Goal: Information Seeking & Learning: Learn about a topic

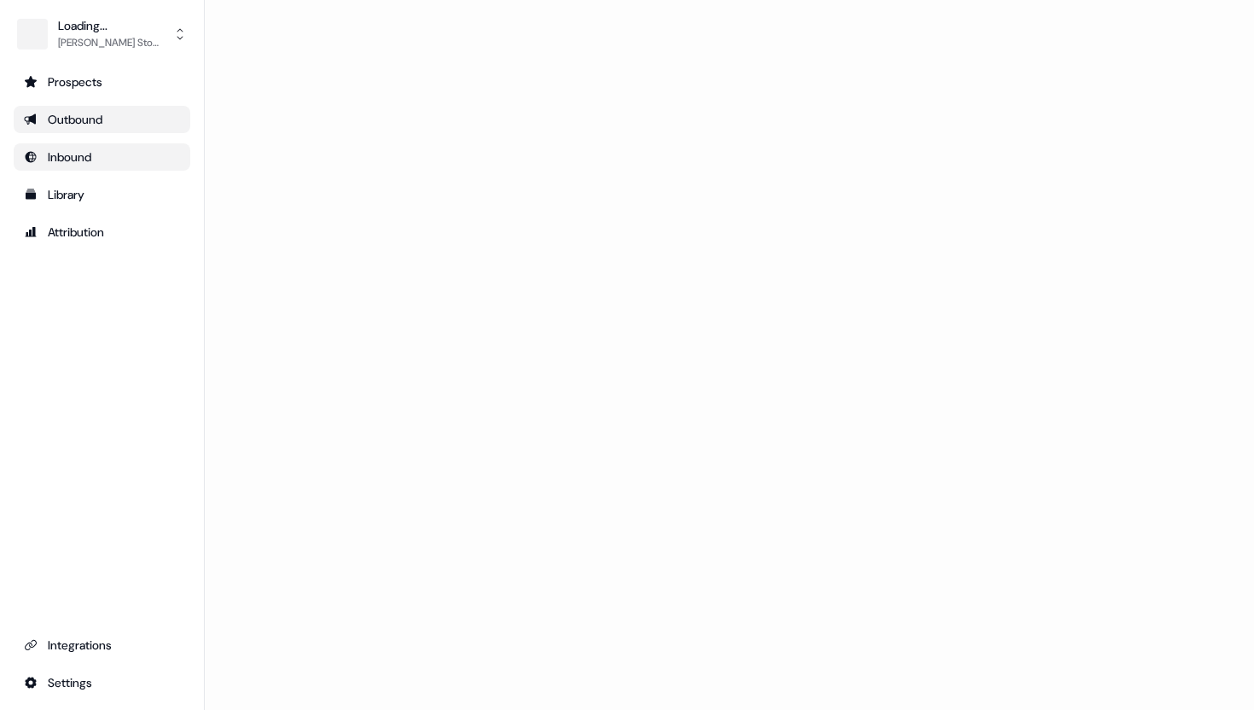
click at [98, 154] on div "Inbound" at bounding box center [102, 156] width 156 height 17
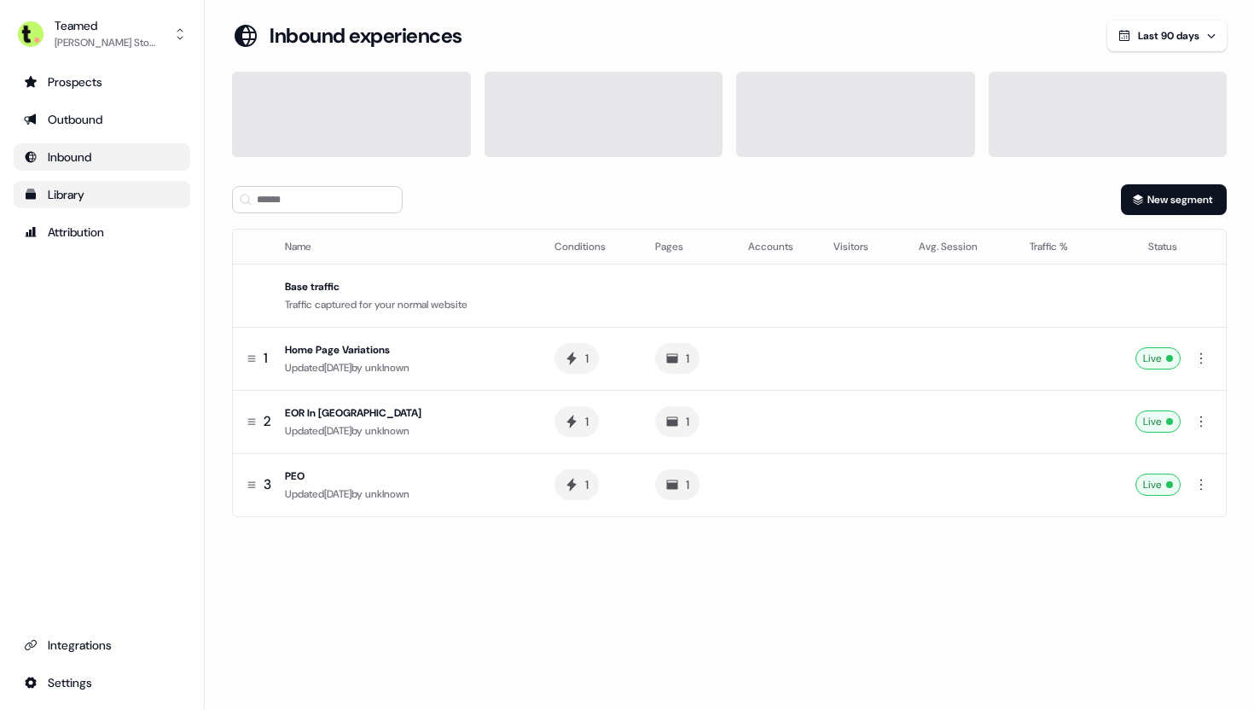
click at [94, 193] on div "Library" at bounding box center [102, 194] width 156 height 17
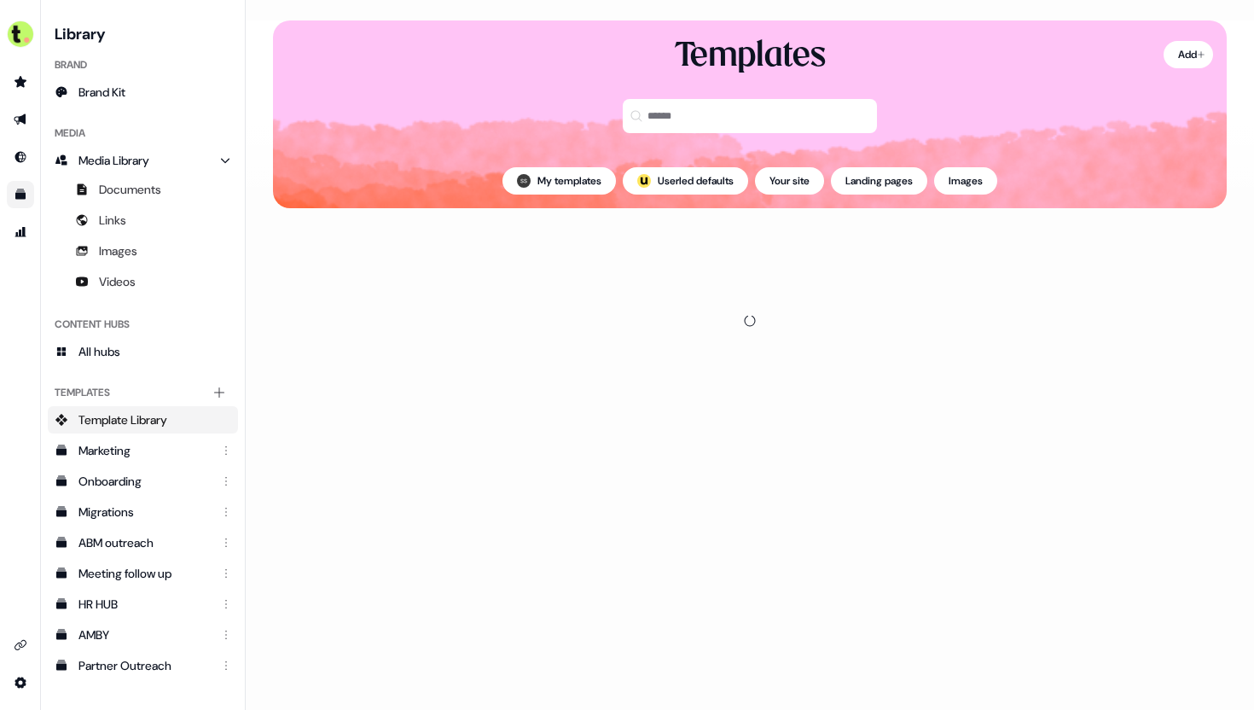
click at [160, 331] on div "Content Hubs" at bounding box center [143, 324] width 190 height 27
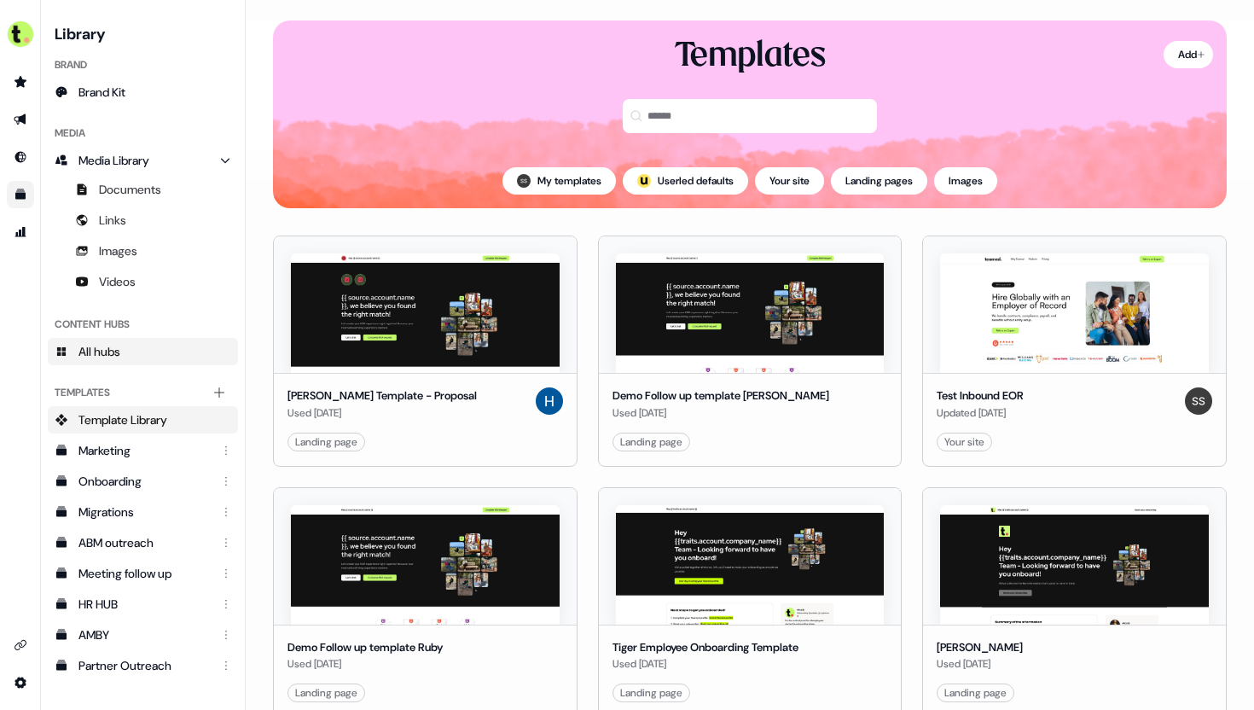
click at [160, 344] on link "All hubs" at bounding box center [143, 351] width 190 height 27
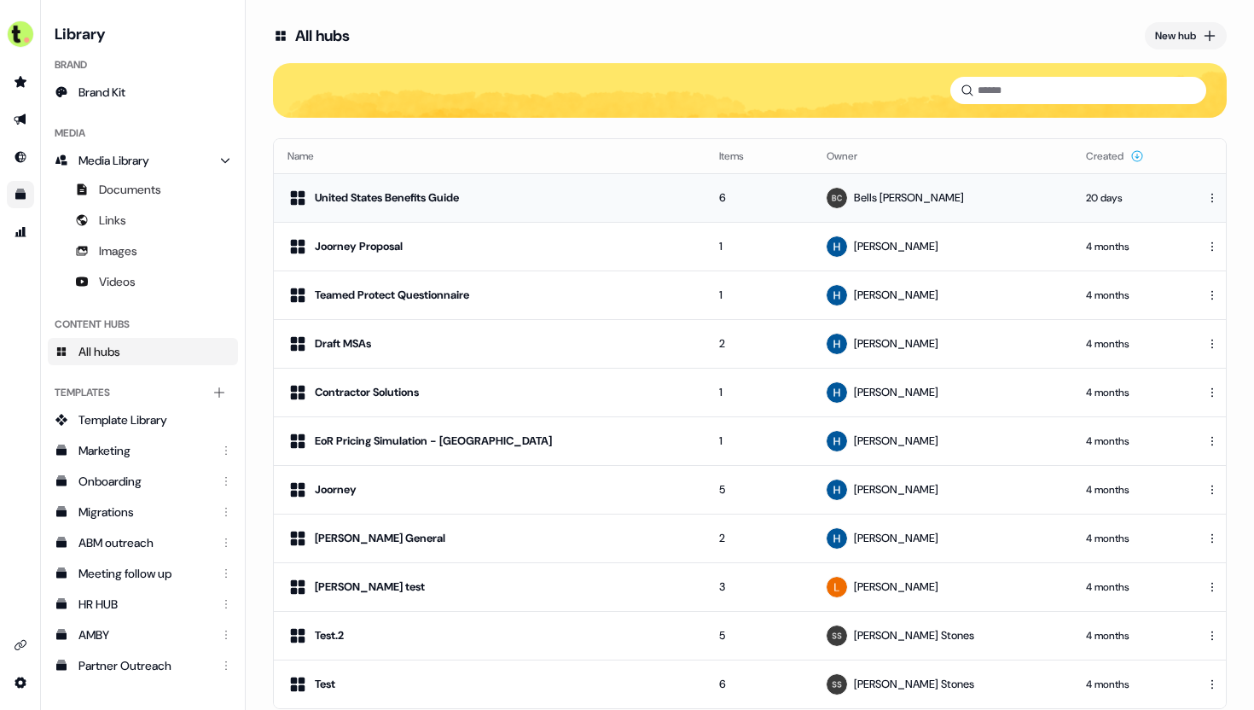
click at [542, 205] on div "United States Benefits Guide" at bounding box center [490, 198] width 404 height 20
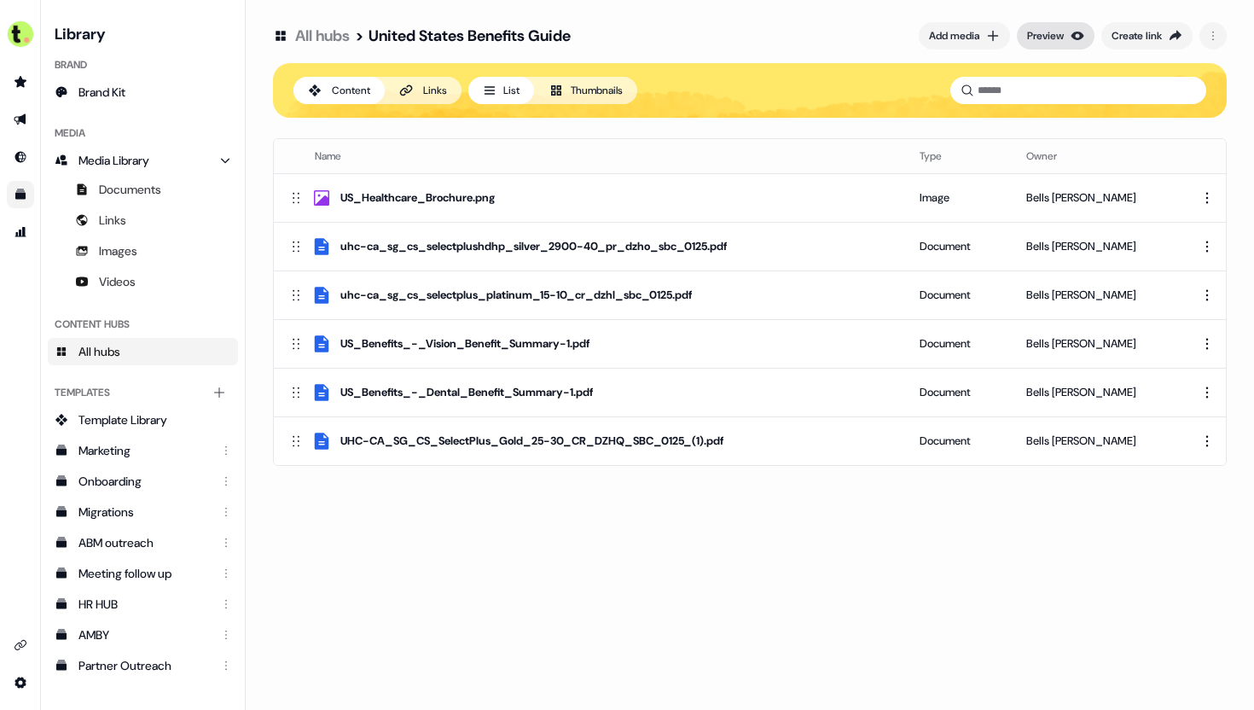
click at [1053, 38] on div "Preview" at bounding box center [1045, 35] width 37 height 17
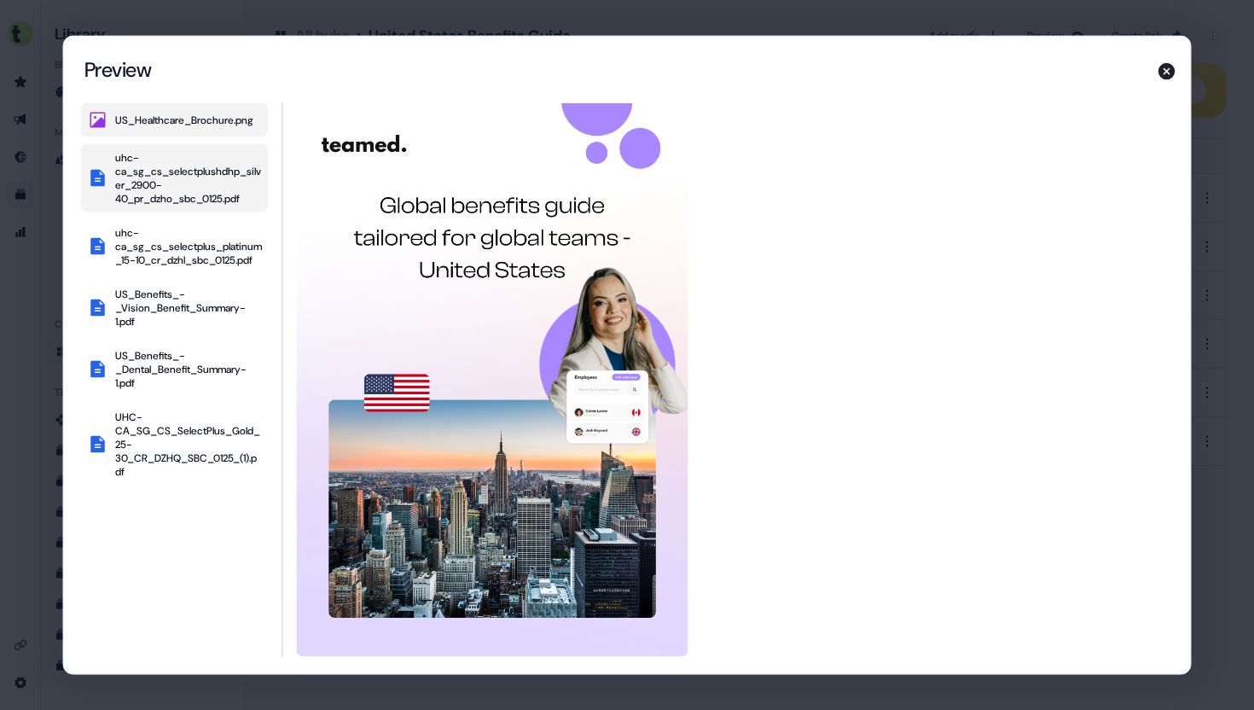
click at [177, 173] on div "uhc-ca_sg_cs_selectplushdhp_silver_2900-40_pr_dzho_sbc_0125.pdf" at bounding box center [188, 178] width 147 height 55
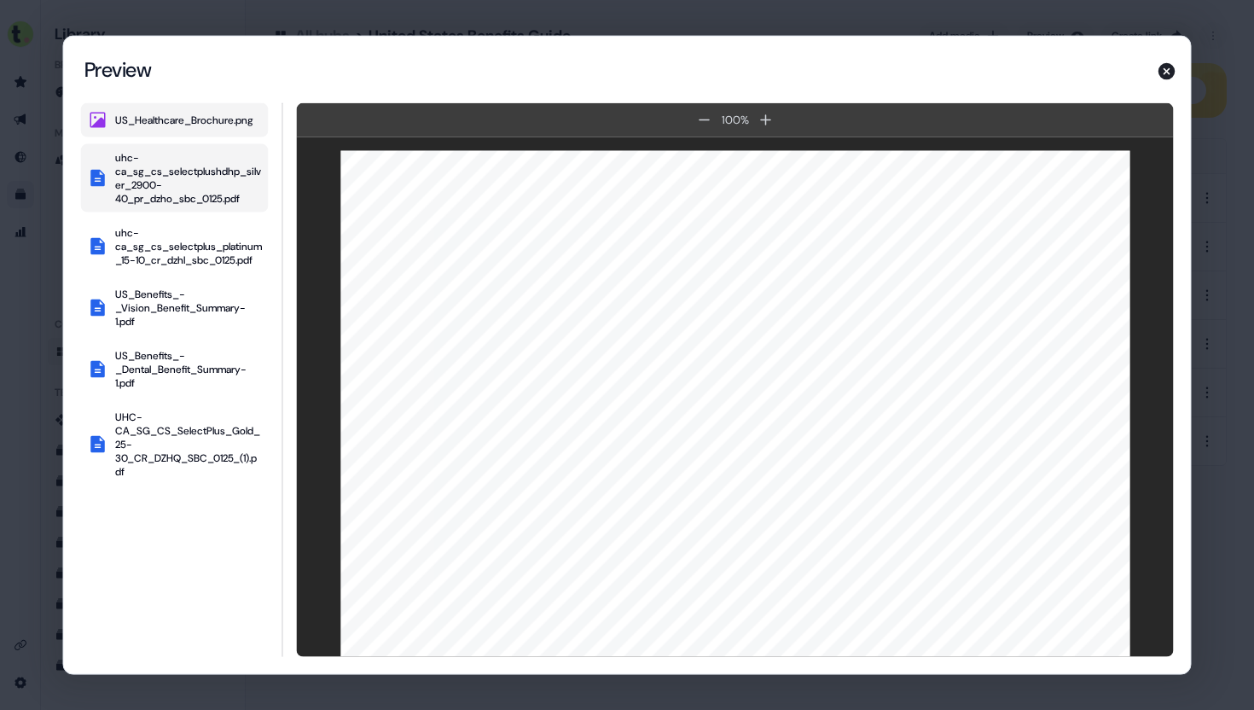
click at [183, 119] on div "US_Healthcare_Brochure.png" at bounding box center [184, 120] width 138 height 14
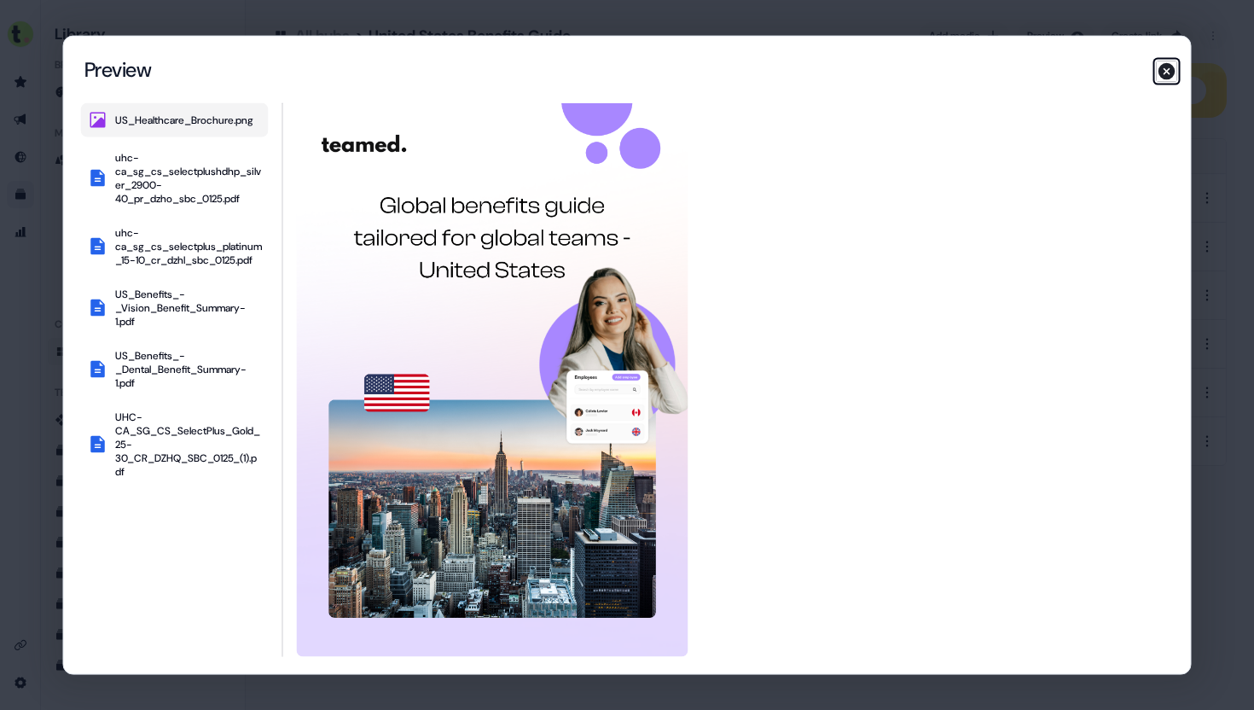
click at [1169, 72] on icon "button" at bounding box center [1167, 71] width 17 height 17
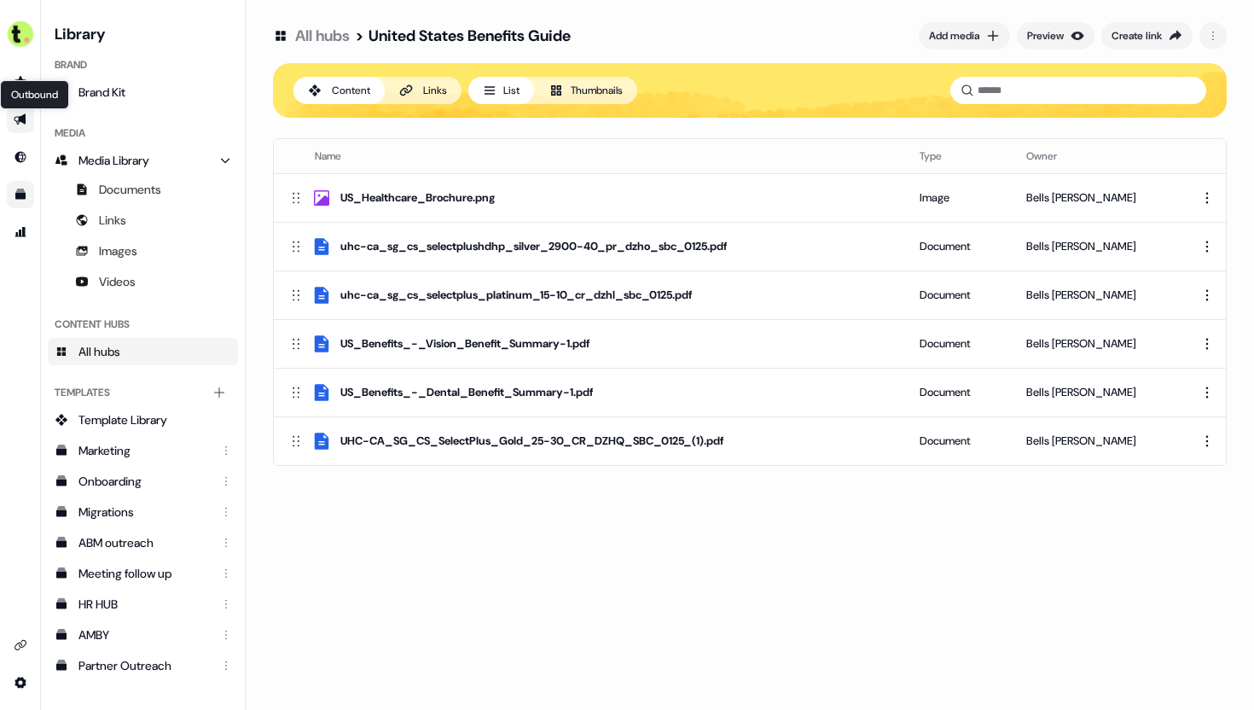
click at [21, 121] on icon "Go to outbound experience" at bounding box center [20, 119] width 12 height 11
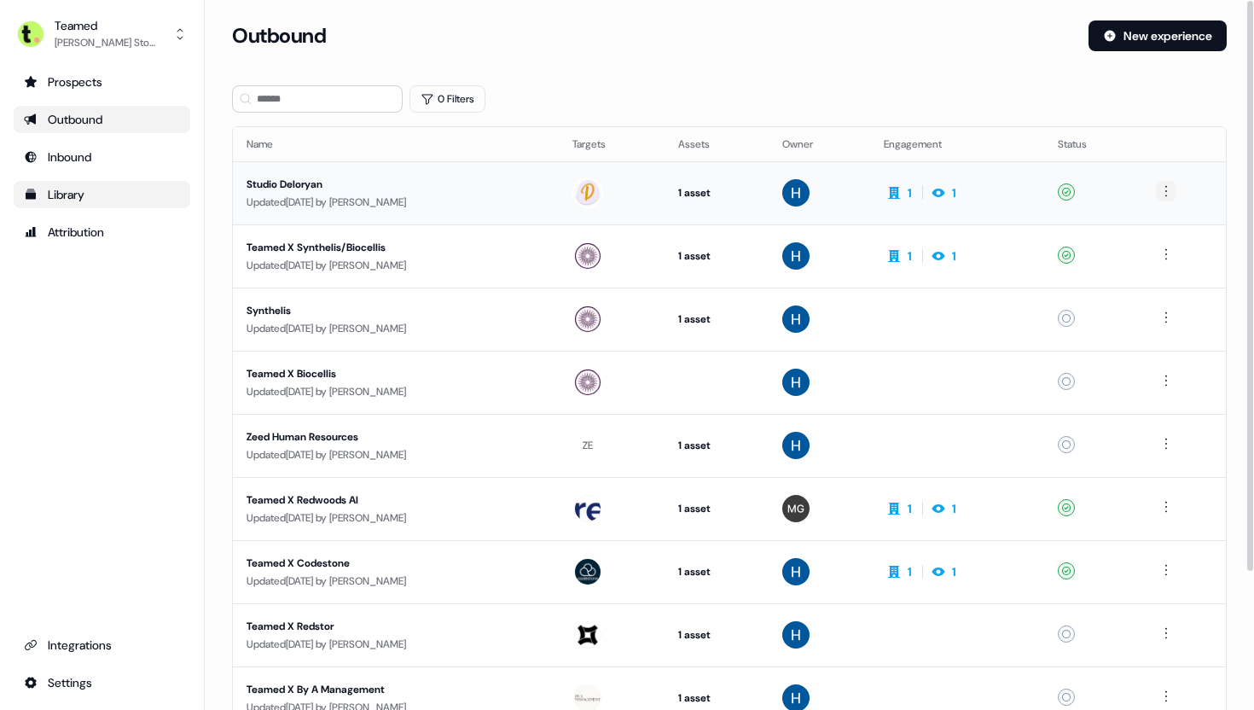
click at [1172, 193] on html "For the best experience switch devices to a bigger screen. Go to [DOMAIN_NAME] …" at bounding box center [627, 355] width 1254 height 710
click at [281, 183] on html "For the best experience switch devices to a bigger screen. Go to [DOMAIN_NAME] …" at bounding box center [627, 355] width 1254 height 710
click at [281, 183] on div "Studio Deloryan" at bounding box center [396, 184] width 299 height 17
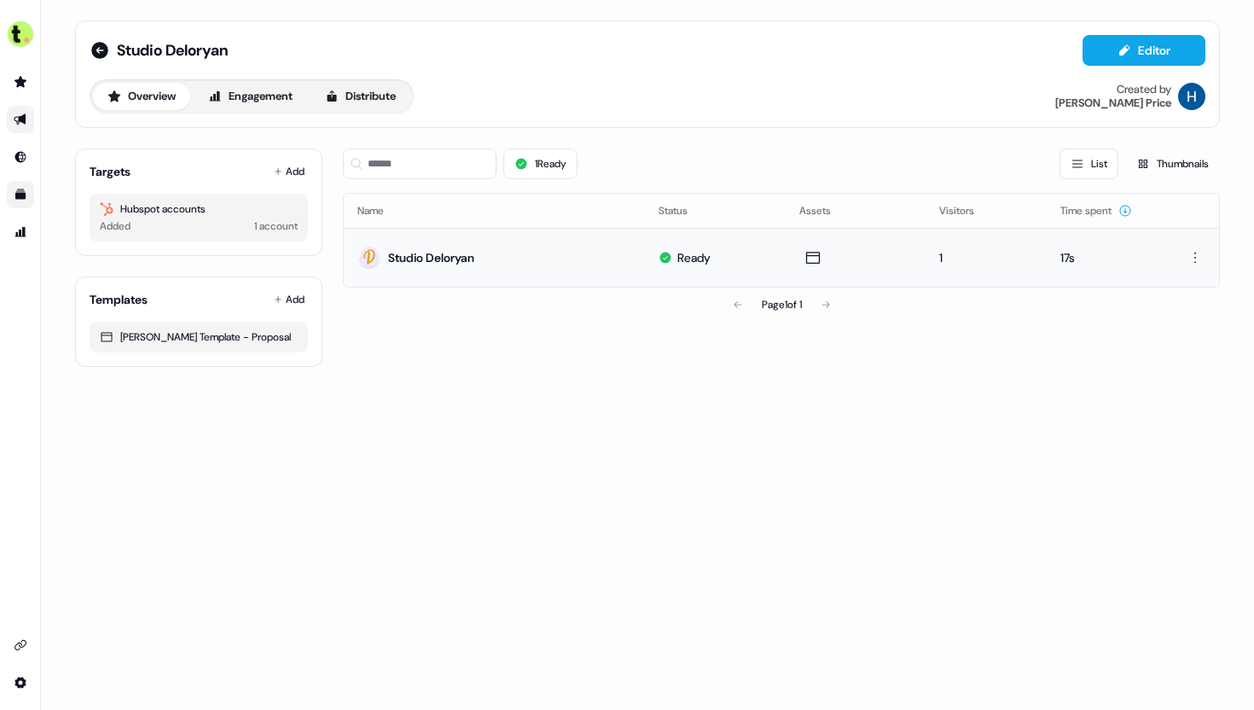
click at [454, 256] on div "Studio Deloryan" at bounding box center [431, 257] width 86 height 17
click at [21, 158] on icon "Go to Inbound" at bounding box center [20, 157] width 11 height 11
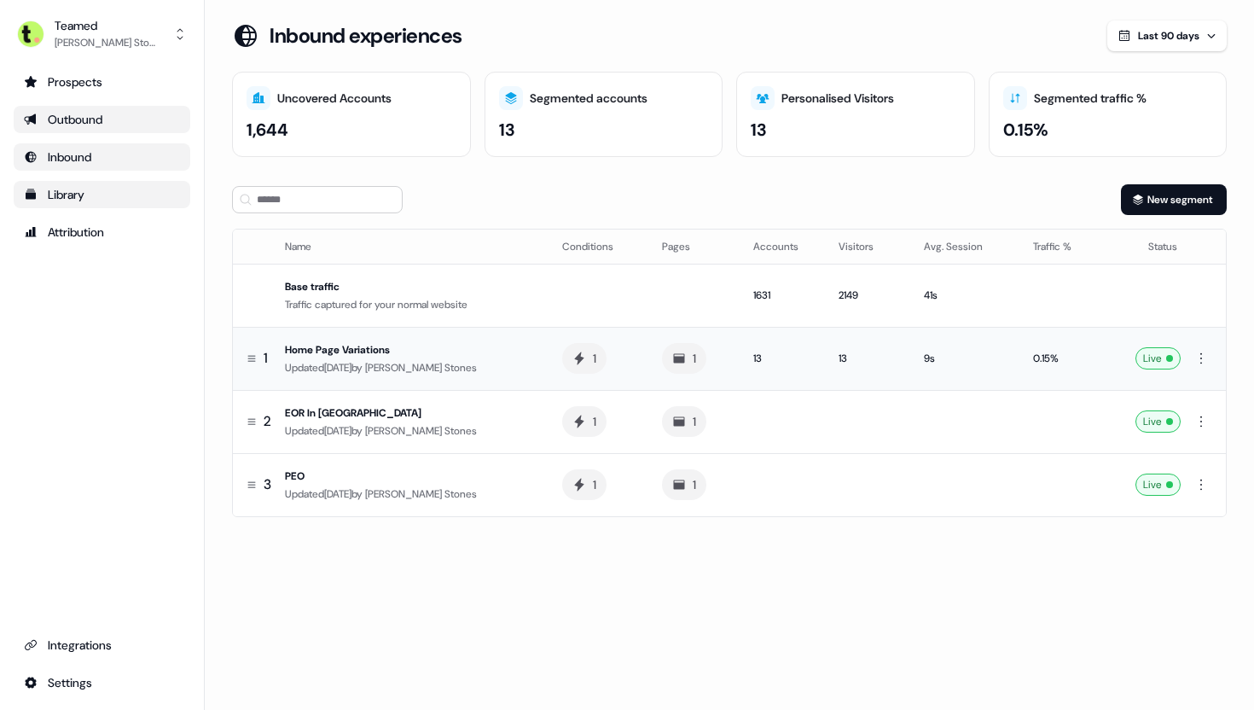
click at [439, 362] on span "[PERSON_NAME] Stones" at bounding box center [421, 368] width 112 height 14
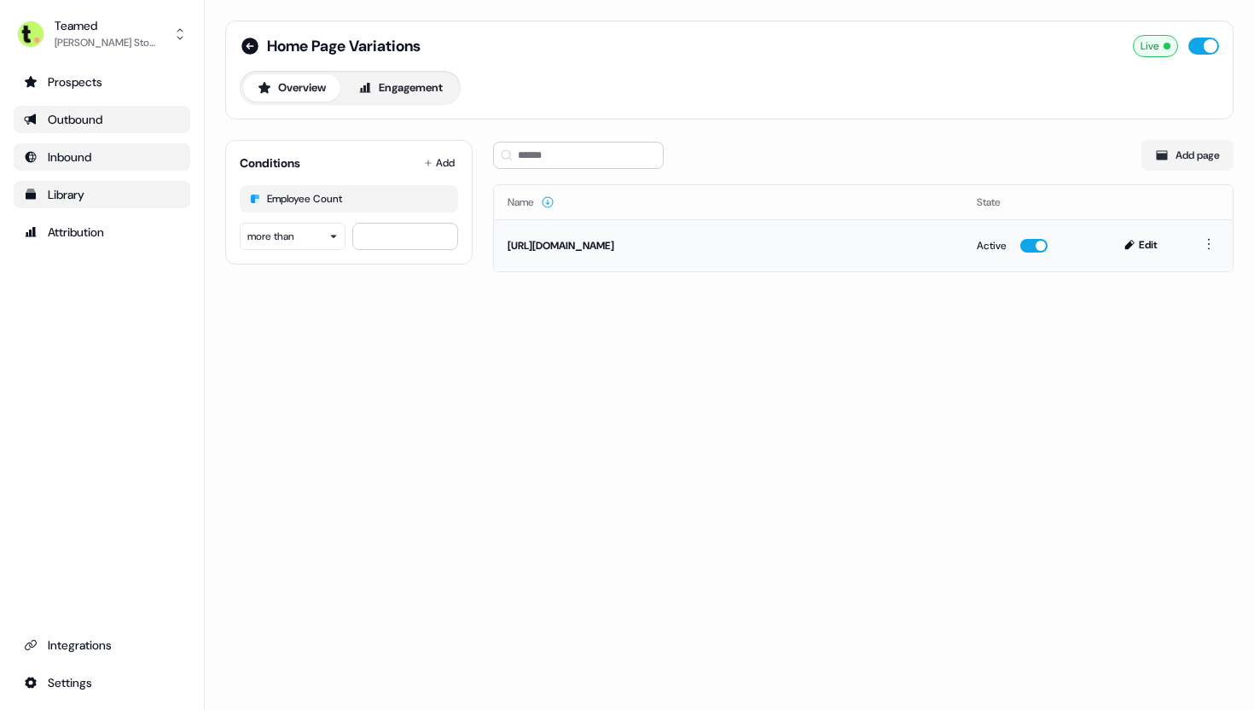
click at [629, 246] on div "[URL][DOMAIN_NAME]" at bounding box center [729, 245] width 442 height 17
click at [1218, 245] on html "For the best experience switch devices to a bigger screen. Go to [DOMAIN_NAME] …" at bounding box center [627, 355] width 1254 height 710
click at [1144, 246] on html "For the best experience switch devices to a bigger screen. Go to [DOMAIN_NAME] …" at bounding box center [627, 355] width 1254 height 710
click at [1144, 246] on button "Edit" at bounding box center [1142, 245] width 58 height 20
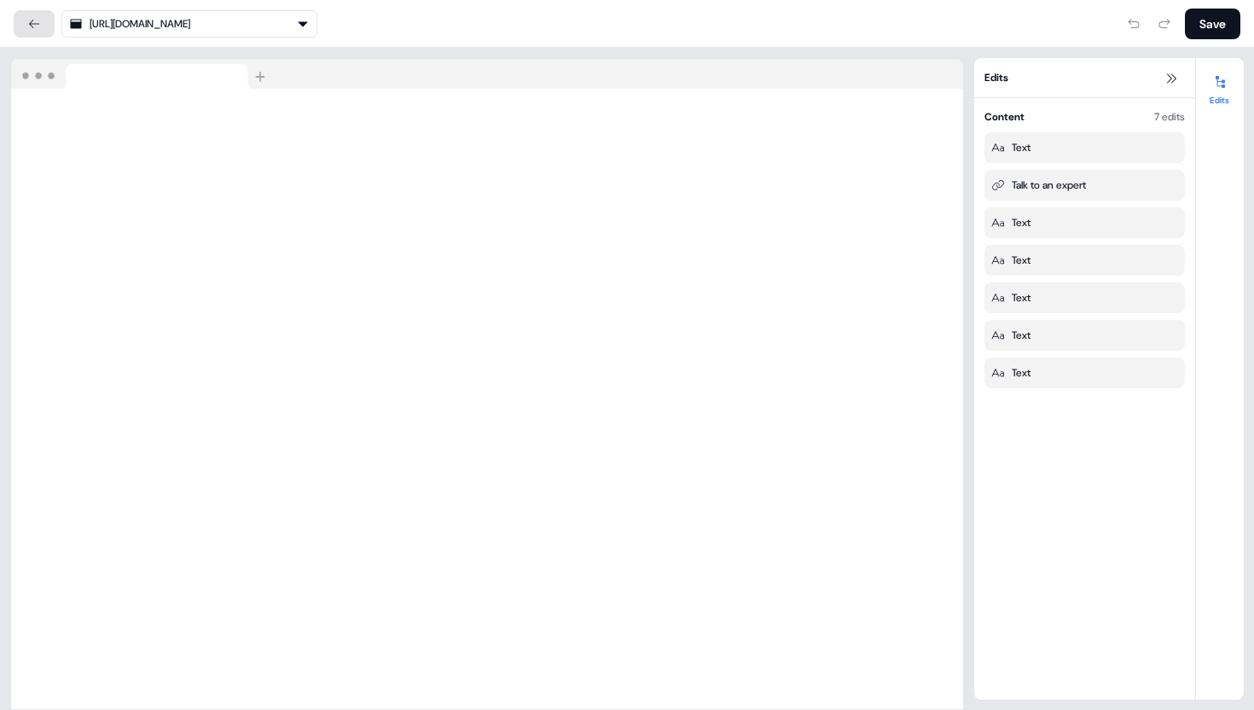
click at [41, 21] on link at bounding box center [34, 23] width 41 height 27
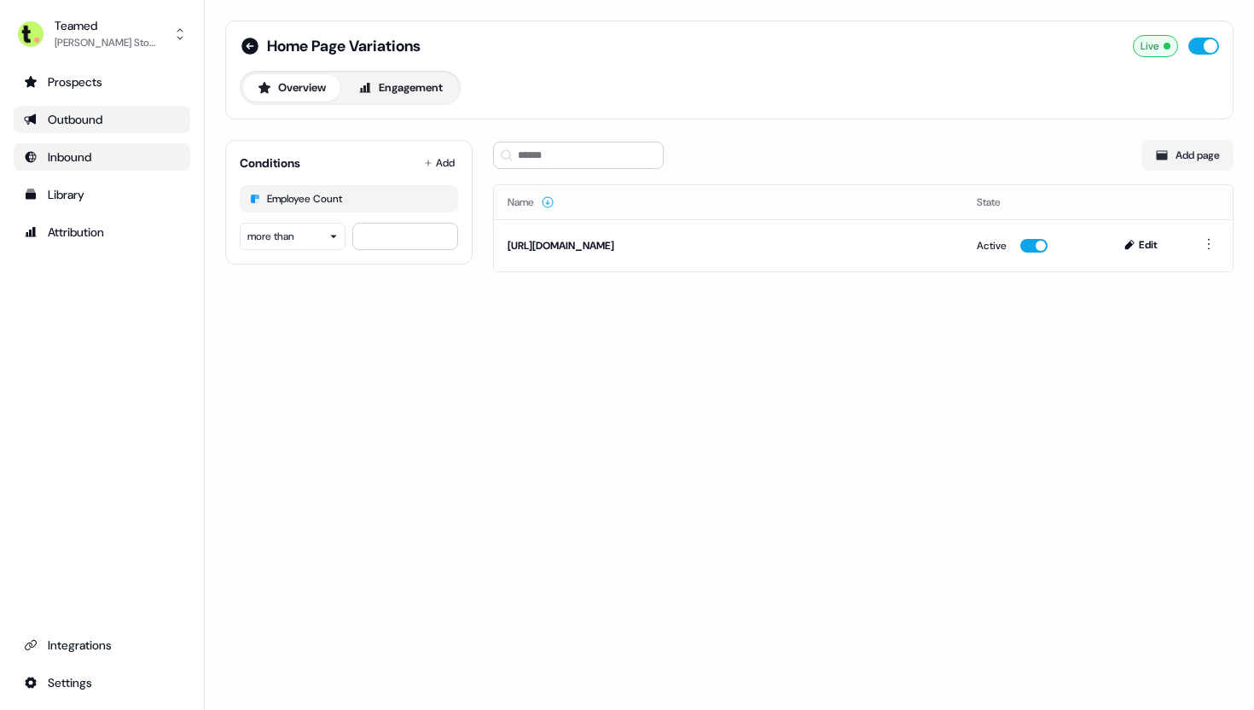
click at [107, 115] on div "Outbound" at bounding box center [102, 119] width 156 height 17
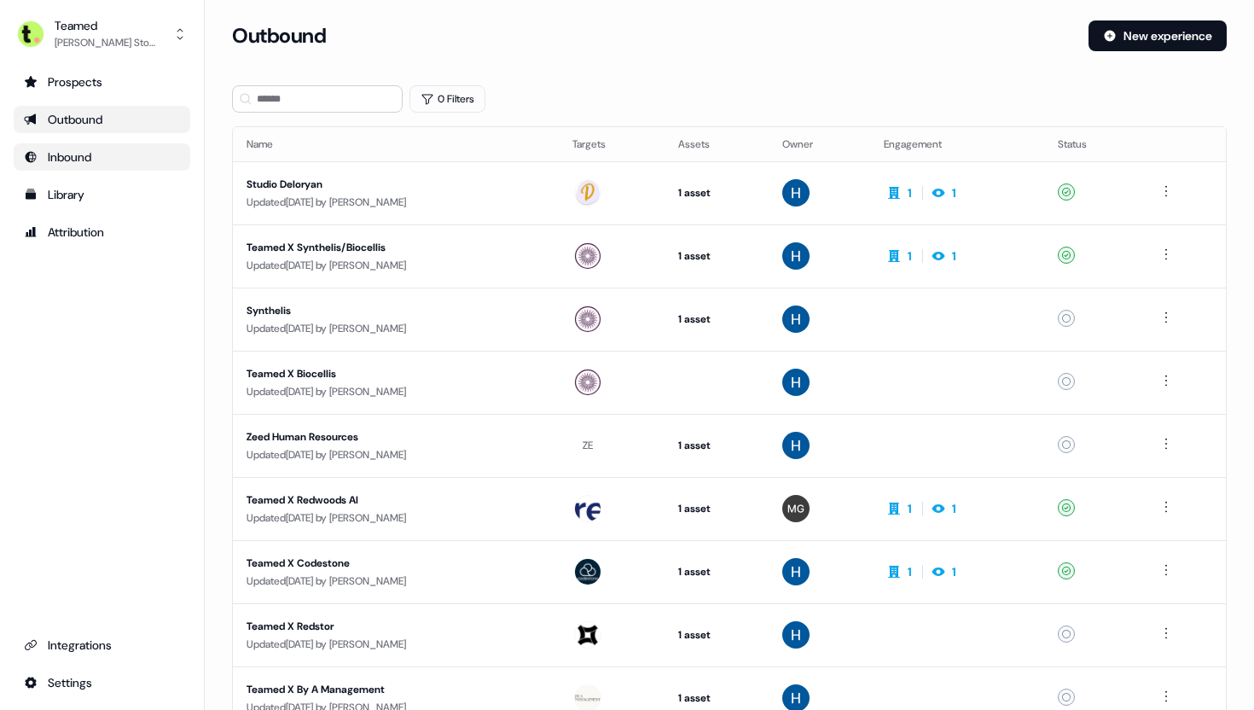
click at [104, 170] on link "Inbound" at bounding box center [102, 156] width 177 height 27
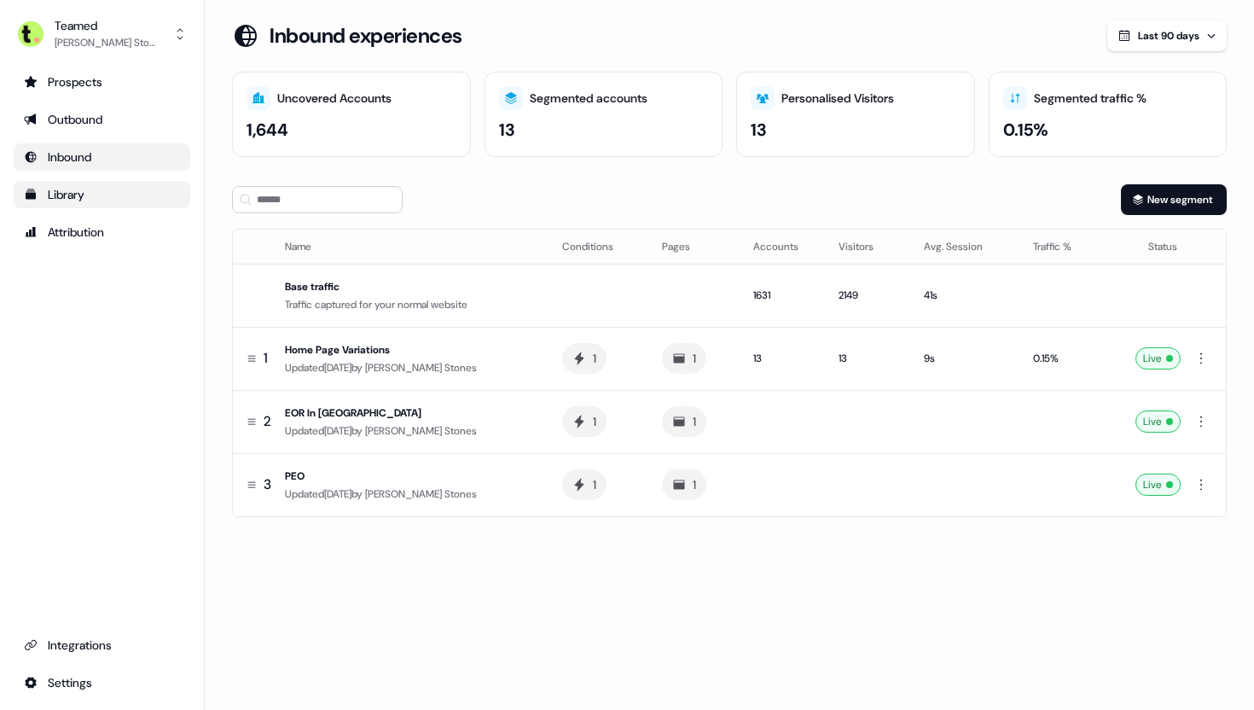
click at [117, 183] on link "Library" at bounding box center [102, 194] width 177 height 27
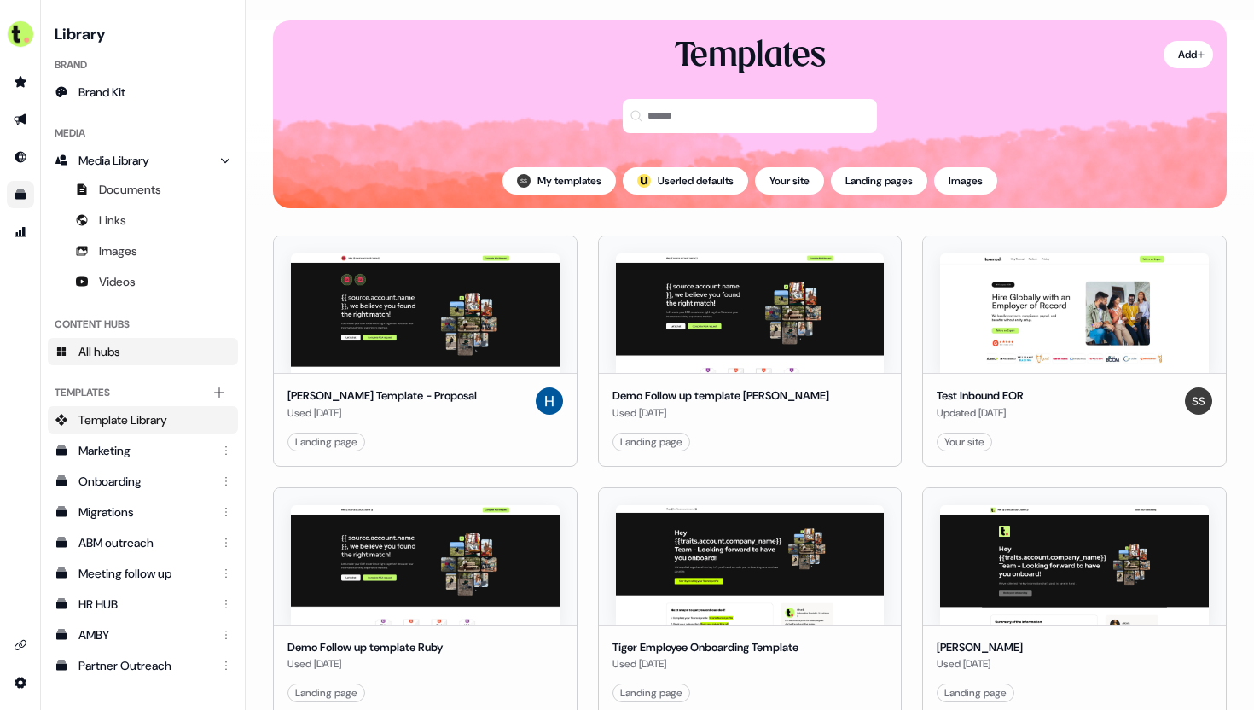
click at [185, 341] on link "All hubs" at bounding box center [143, 351] width 190 height 27
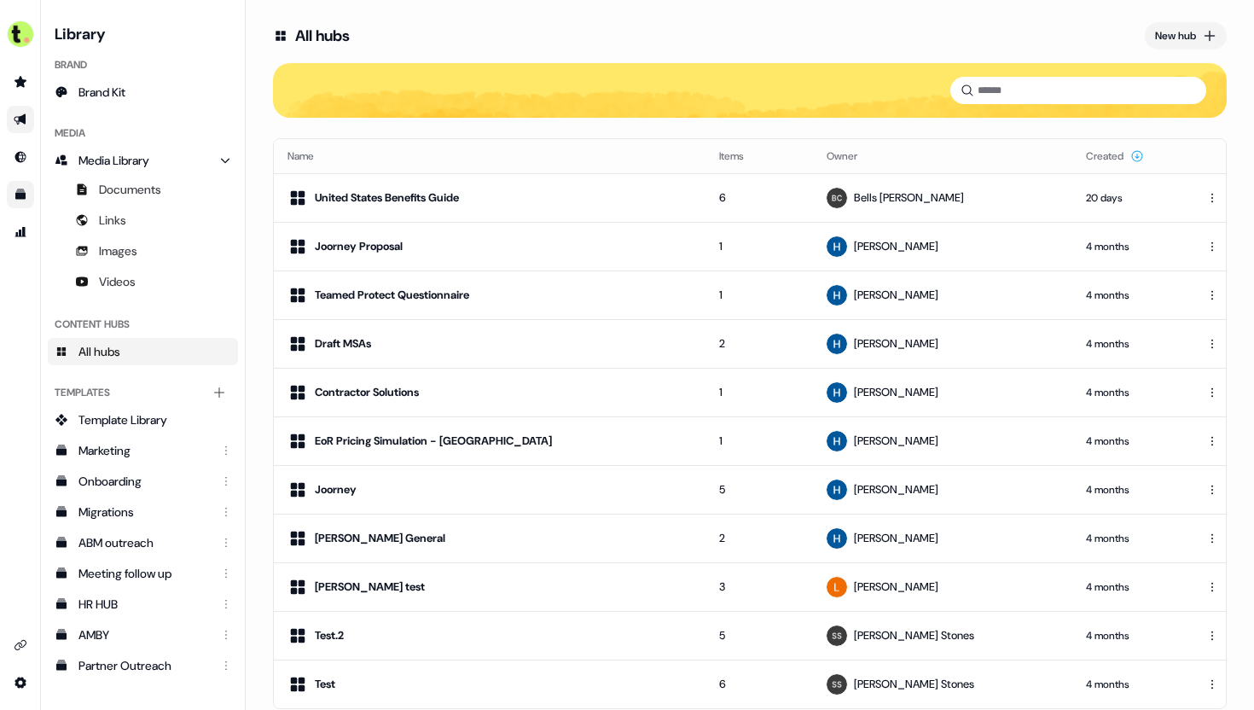
click at [20, 112] on link "Go to outbound experience" at bounding box center [20, 119] width 27 height 27
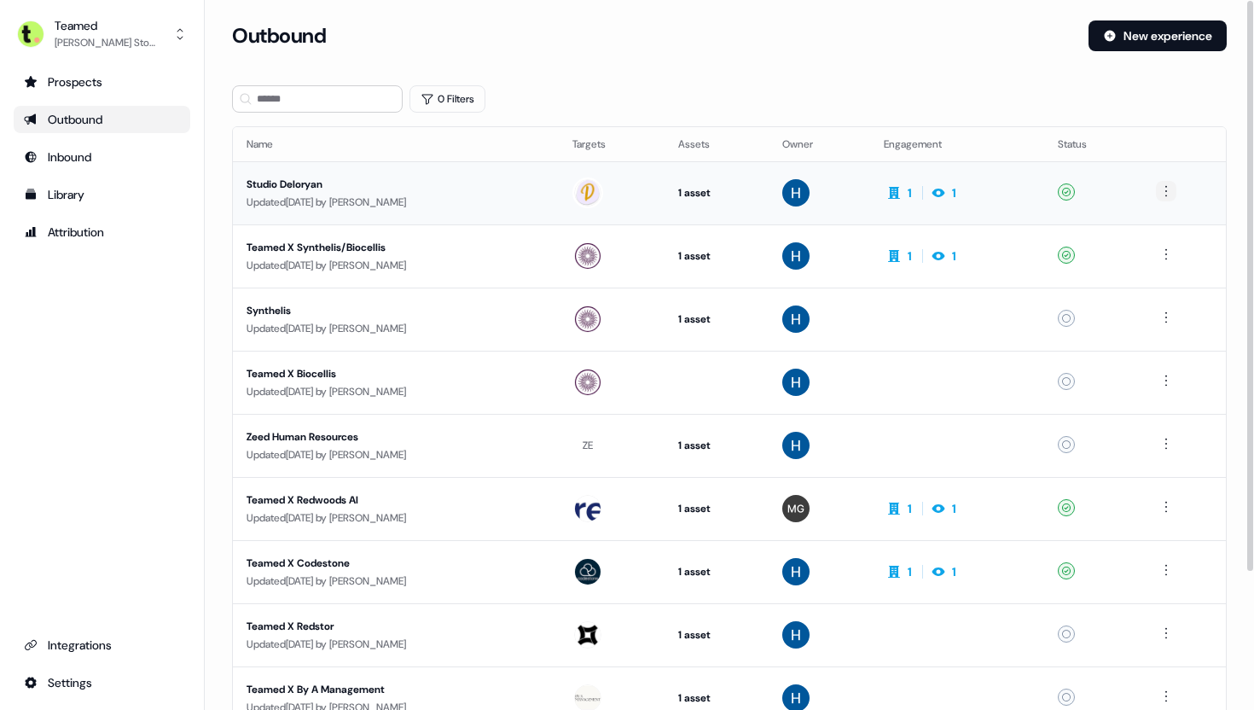
click at [1175, 193] on html "For the best experience switch devices to a bigger screen. Go to [DOMAIN_NAME] …" at bounding box center [627, 355] width 1254 height 710
click at [267, 196] on html "For the best experience switch devices to a bigger screen. Go to [DOMAIN_NAME] …" at bounding box center [627, 355] width 1254 height 710
click at [268, 195] on div "Updated [DATE] by [PERSON_NAME]" at bounding box center [396, 202] width 299 height 17
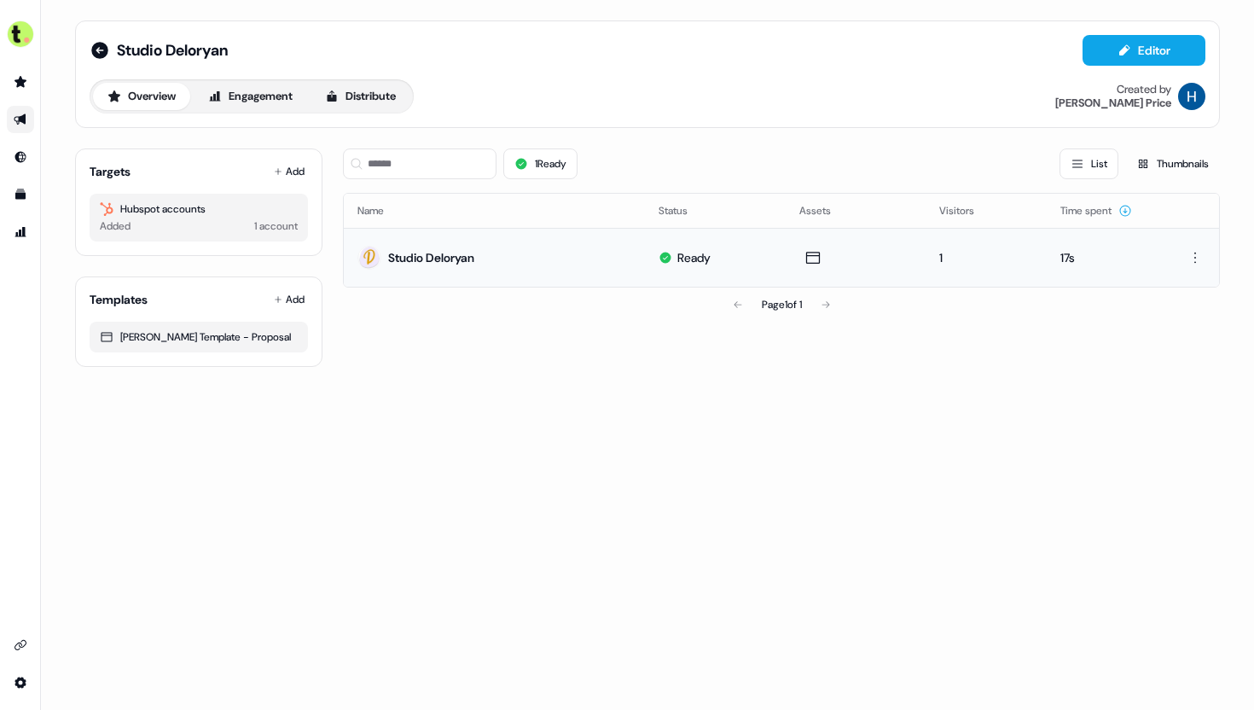
click at [446, 254] on div "Studio Deloryan" at bounding box center [431, 257] width 86 height 17
click at [1194, 255] on html "For the best experience switch devices to a bigger screen. Go to [DOMAIN_NAME] …" at bounding box center [627, 355] width 1254 height 710
click at [1070, 257] on html "For the best experience switch devices to a bigger screen. Go to [DOMAIN_NAME] …" at bounding box center [627, 355] width 1254 height 710
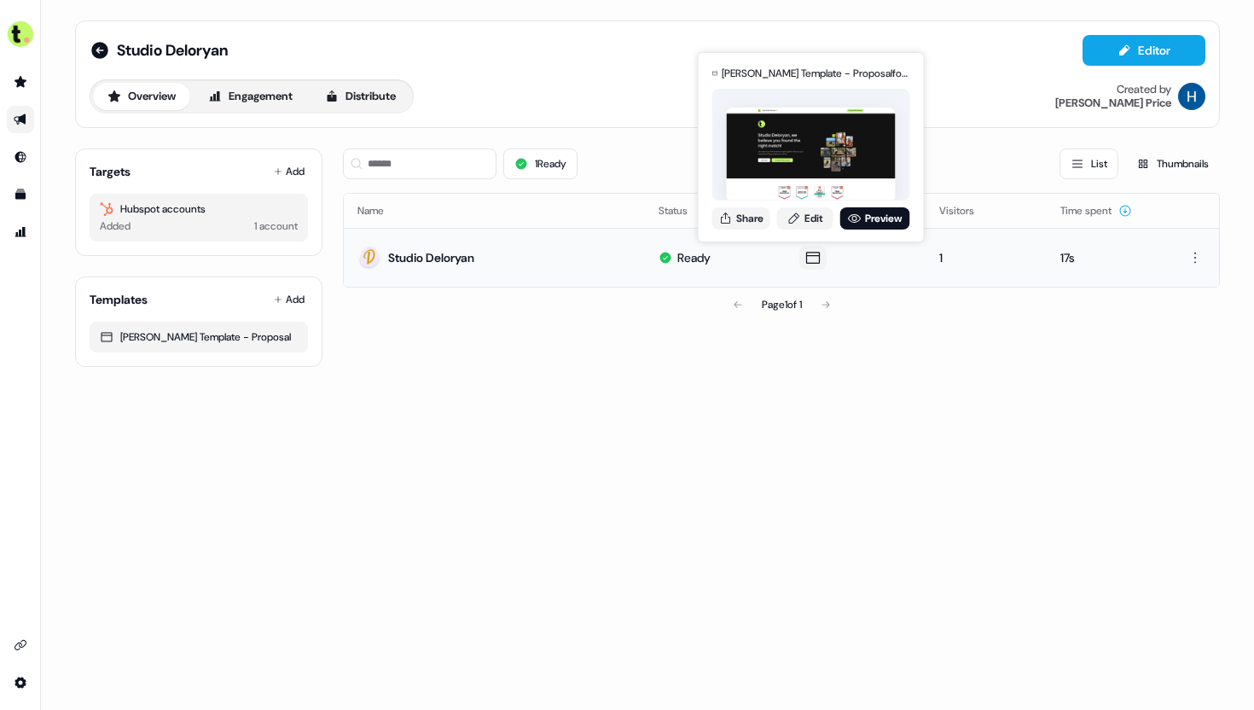
click at [803, 255] on icon at bounding box center [813, 257] width 20 height 17
click at [865, 221] on link "Preview" at bounding box center [875, 218] width 70 height 22
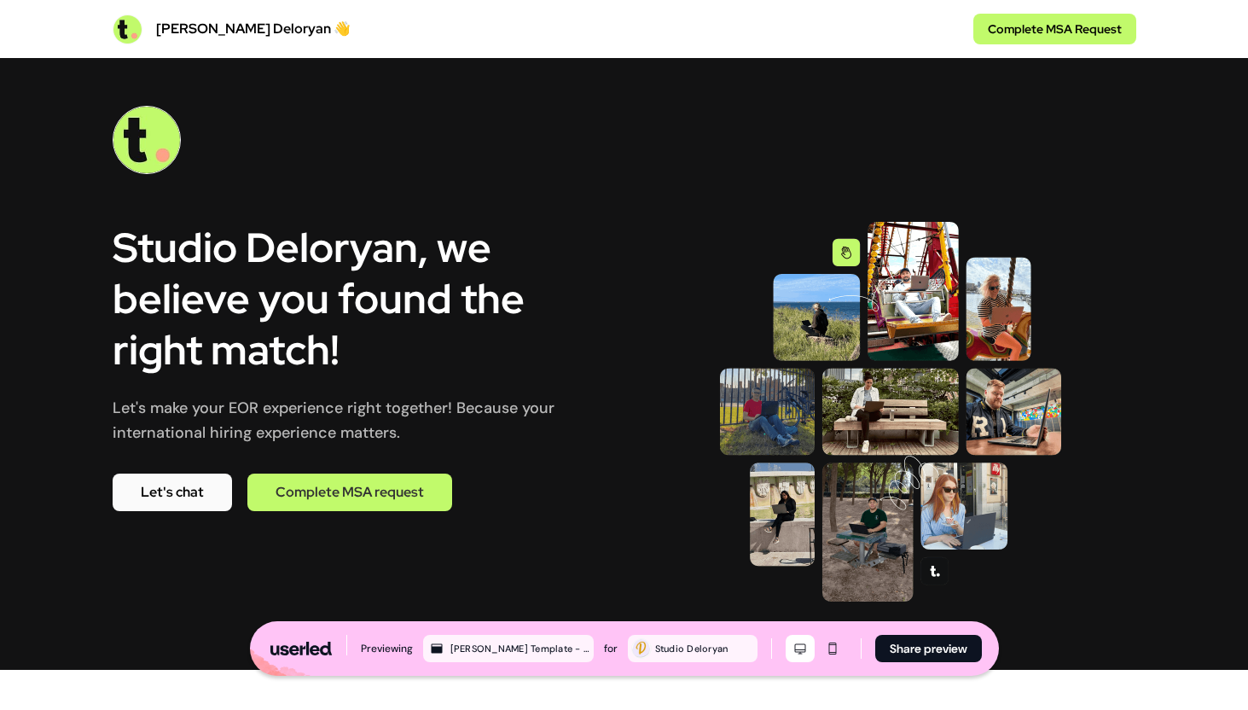
scroll to position [19, 0]
